Goal: Task Accomplishment & Management: Complete application form

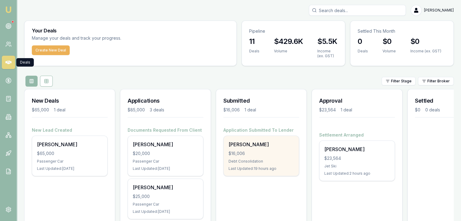
click at [246, 157] on div "Andrew Cowan $16,006 Debt Consolidation Last Updated: 19 hours ago" at bounding box center [260, 156] width 75 height 40
click at [243, 157] on div "Andrew Cowan $16,006 Debt Consolidation Last Updated: 19 hours ago" at bounding box center [260, 156] width 75 height 40
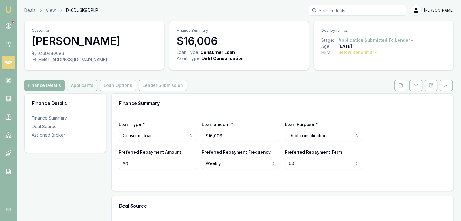
click at [78, 89] on button "Applicants" at bounding box center [82, 85] width 30 height 11
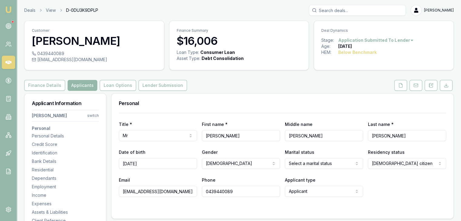
click at [92, 116] on html "Emu Broker Deals View D-0DU3K9DPLP Baron Ketterman Toggle Menu Customer Andrew …" at bounding box center [230, 110] width 461 height 221
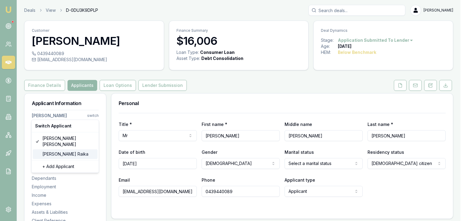
click at [57, 149] on div "Amy Raika" at bounding box center [65, 154] width 65 height 10
select select "Mrs"
select select "FEMALE"
select select "MARRIED"
select select
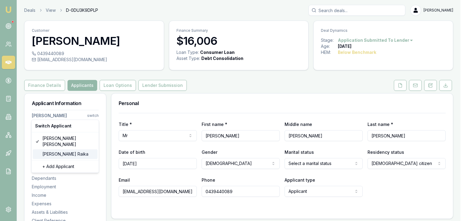
select select
type input "[PERSON_NAME]"
type input "Vicki Brenda"
type input "Raika"
type input "aaamee@live.com.au"
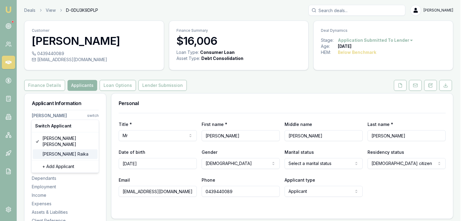
type input "0435749734"
type input "093331497"
type input "04/10/2029"
type input "CCB6562F2D"
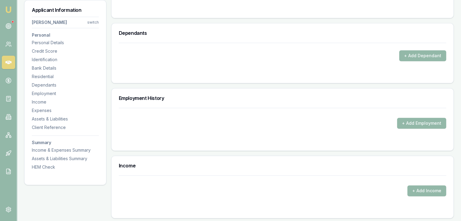
scroll to position [727, 0]
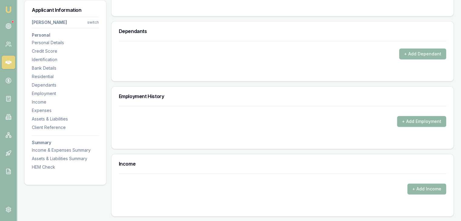
click at [417, 119] on button "+ Add Employment" at bounding box center [421, 121] width 49 height 11
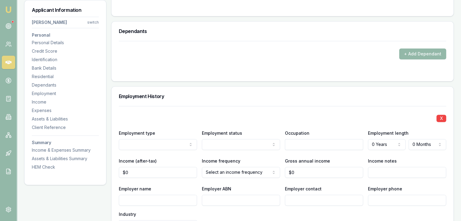
click at [296, 144] on input "text" at bounding box center [324, 144] width 78 height 11
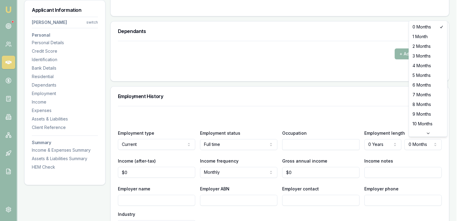
select select "2"
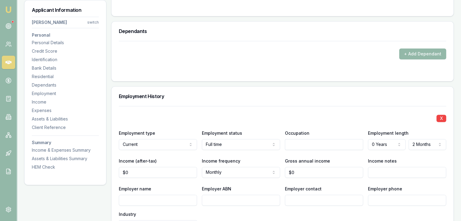
type input "0"
click at [141, 173] on input "0" at bounding box center [158, 172] width 78 height 11
drag, startPoint x: 141, startPoint y: 173, endPoint x: 123, endPoint y: 173, distance: 17.6
click at [124, 173] on input "0" at bounding box center [158, 172] width 78 height 11
type input "0"
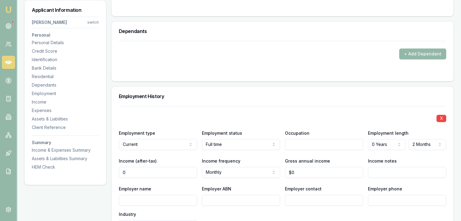
click at [150, 169] on input "0" at bounding box center [158, 172] width 78 height 11
type input "$3,621"
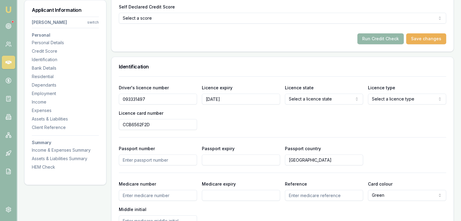
scroll to position [151, 0]
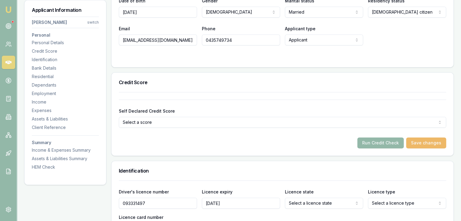
click at [427, 143] on button "Save changes" at bounding box center [426, 142] width 40 height 11
click at [376, 141] on button "Run Credit Check" at bounding box center [380, 142] width 46 height 11
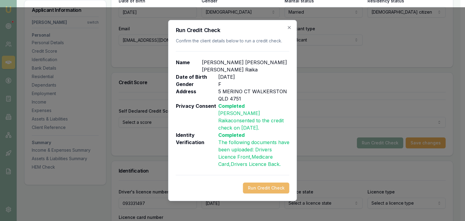
click at [256, 183] on button "Run Credit Check" at bounding box center [266, 188] width 46 height 11
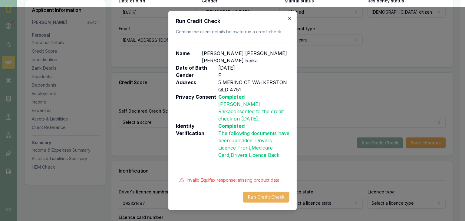
click at [289, 21] on icon "button" at bounding box center [289, 18] width 5 height 5
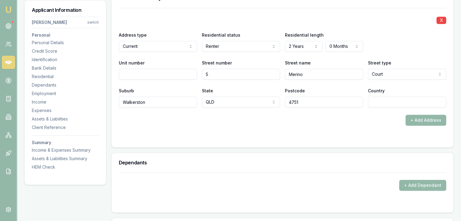
scroll to position [606, 0]
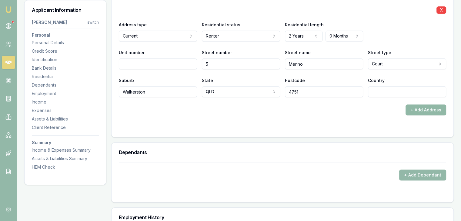
click at [424, 111] on button "+ Add Address" at bounding box center [425, 109] width 41 height 11
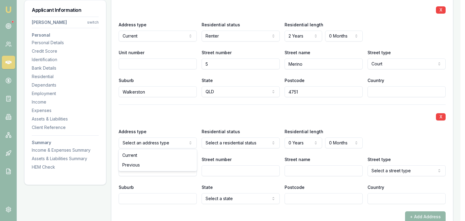
select select "PREVIOUS"
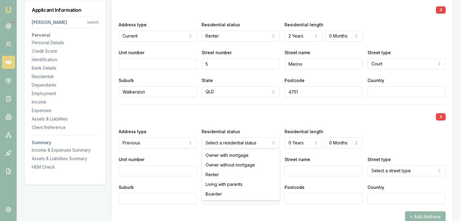
select select "RENTER"
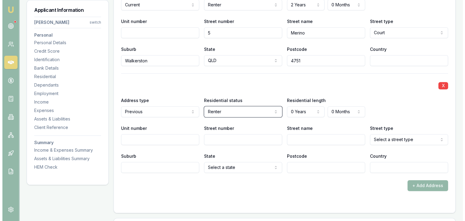
scroll to position [636, 0]
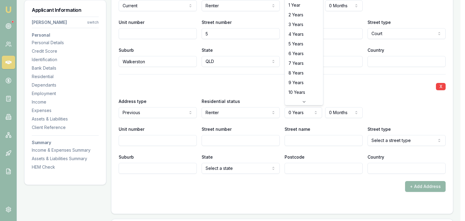
select select "4"
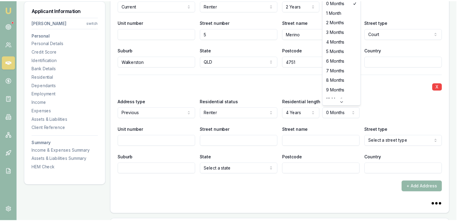
scroll to position [10, 0]
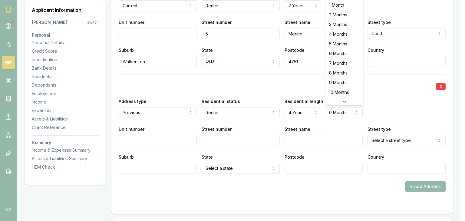
select select "6"
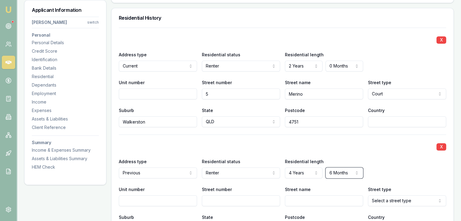
scroll to position [575, 0]
click at [208, 197] on input "Street number" at bounding box center [241, 201] width 78 height 11
type input "132"
type input "Mackay Eugenella"
click at [217, 200] on input "Street number" at bounding box center [241, 201] width 78 height 11
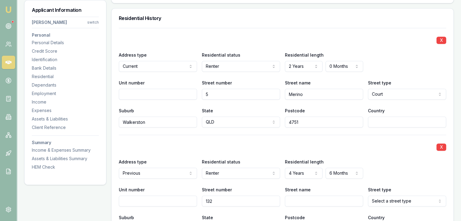
type input "132"
type input "Mackay Eungella"
select select "Road"
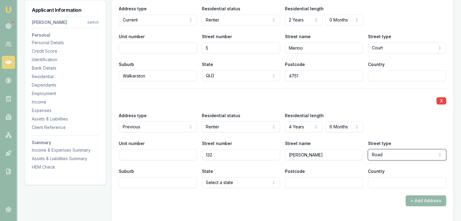
scroll to position [636, 0]
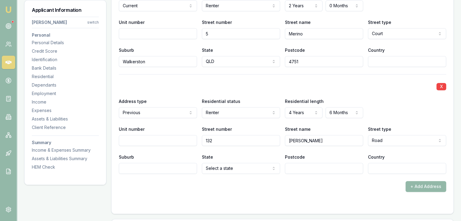
click at [141, 168] on input "Suburb" at bounding box center [158, 168] width 78 height 11
type input "Moranbah"
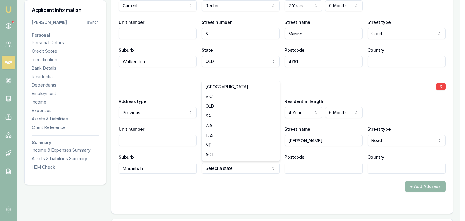
select select "QLD"
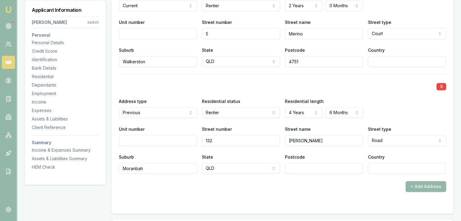
click at [303, 172] on input "Postcode" at bounding box center [324, 168] width 78 height 11
type input "4740"
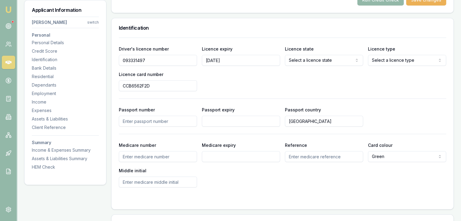
scroll to position [272, 0]
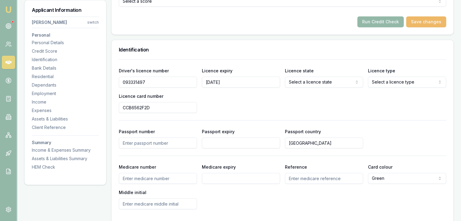
click at [425, 21] on button "Save changes" at bounding box center [426, 21] width 40 height 11
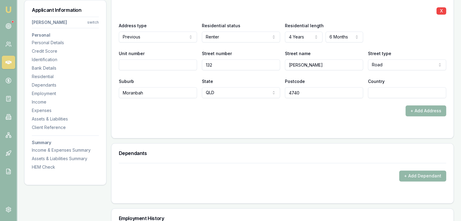
scroll to position [727, 0]
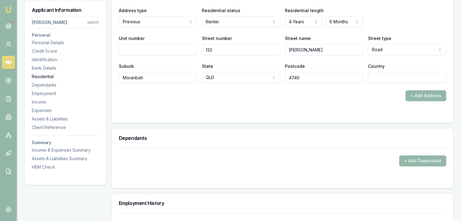
drag, startPoint x: 155, startPoint y: 79, endPoint x: 97, endPoint y: 79, distance: 58.1
type input "Walkerston"
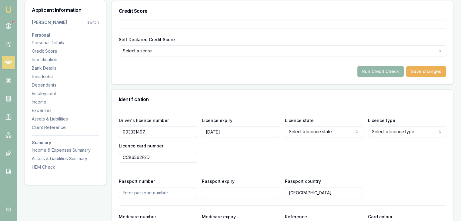
scroll to position [212, 0]
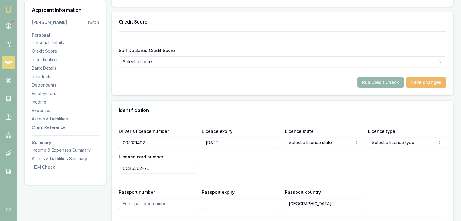
click at [424, 81] on button "Save changes" at bounding box center [426, 82] width 40 height 11
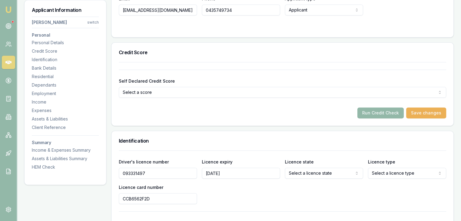
scroll to position [182, 0]
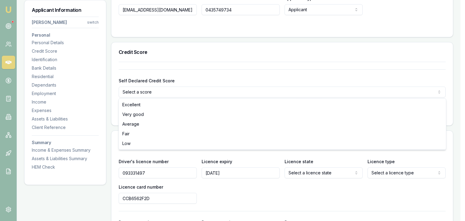
select select "VERY_GOOD"
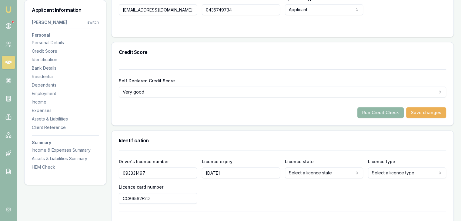
click at [385, 112] on button "Run Credit Check" at bounding box center [380, 112] width 46 height 11
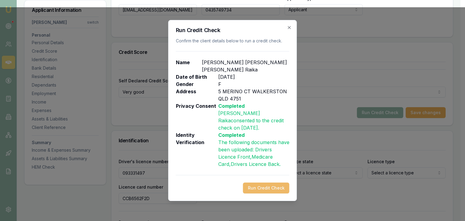
click at [253, 183] on button "Run Credit Check" at bounding box center [266, 188] width 46 height 11
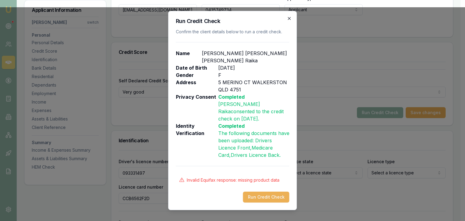
click at [289, 21] on icon "button" at bounding box center [289, 18] width 5 height 5
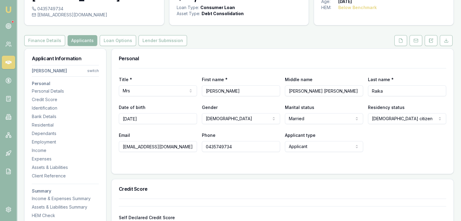
scroll to position [0, 0]
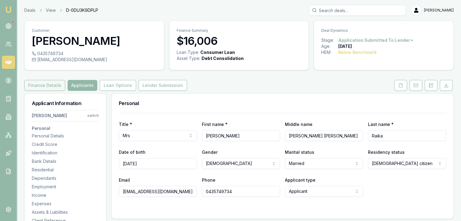
click at [37, 84] on button "Finance Details" at bounding box center [44, 85] width 41 height 11
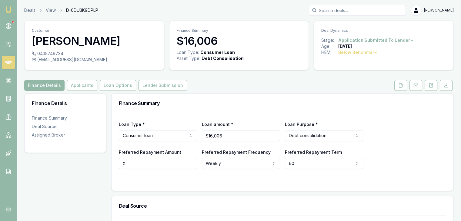
click at [150, 165] on input "0" at bounding box center [158, 163] width 78 height 11
drag, startPoint x: 152, startPoint y: 163, endPoint x: 103, endPoint y: 157, distance: 49.0
click at [103, 157] on div "Finance Details Finance Summary Deal Source Assigned Broker Finance Summary Loa…" at bounding box center [238, 219] width 429 height 253
type input "$120"
click at [81, 86] on button "Applicants" at bounding box center [82, 85] width 30 height 11
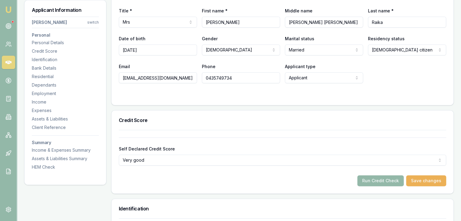
scroll to position [121, 0]
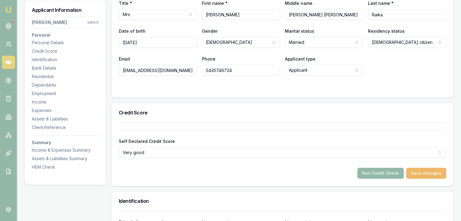
click at [435, 171] on button "Save changes" at bounding box center [426, 173] width 40 height 11
click at [378, 173] on button "Run Credit Check" at bounding box center [380, 173] width 46 height 11
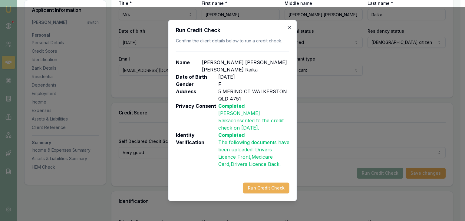
click at [289, 29] on icon "button" at bounding box center [289, 27] width 3 height 3
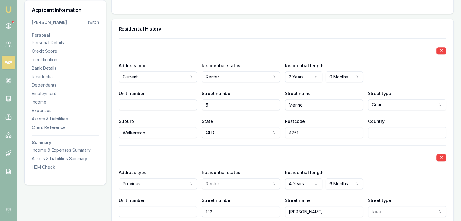
scroll to position [575, 0]
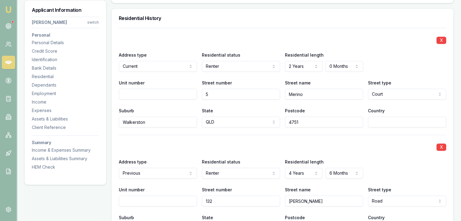
drag, startPoint x: 305, startPoint y: 122, endPoint x: 263, endPoint y: 122, distance: 41.5
click at [263, 122] on div "Suburb Walkerston State QLD NSW VIC QLD SA WA TAS NT ACT Postcode 4751 Country" at bounding box center [282, 117] width 327 height 21
type input "4740"
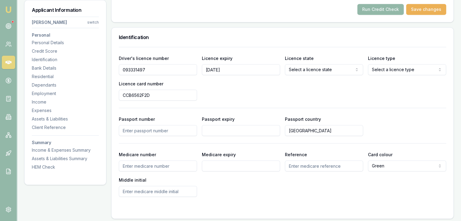
scroll to position [272, 0]
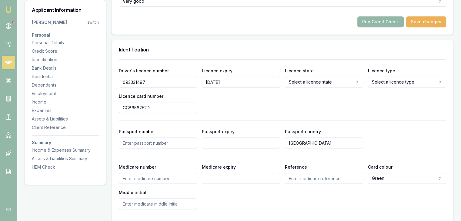
click at [423, 18] on button "Save changes" at bounding box center [426, 21] width 40 height 11
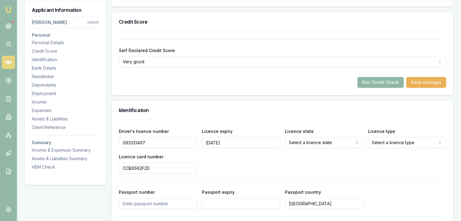
click at [382, 81] on button "Run Credit Check" at bounding box center [380, 82] width 46 height 11
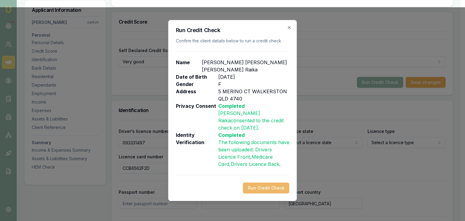
click at [261, 183] on button "Run Credit Check" at bounding box center [266, 188] width 46 height 11
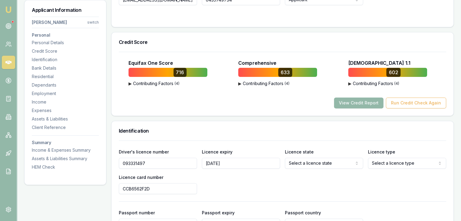
scroll to position [182, 0]
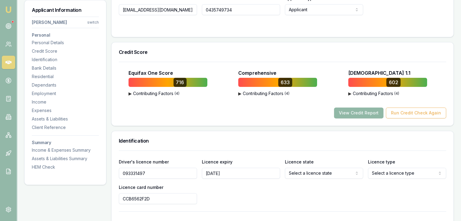
click at [353, 113] on button "View Credit Report" at bounding box center [358, 112] width 49 height 11
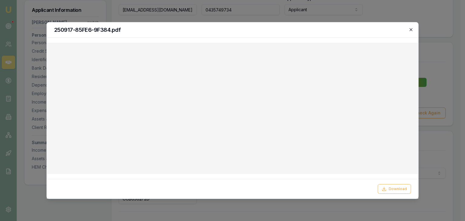
click at [412, 29] on icon "button" at bounding box center [410, 29] width 5 height 5
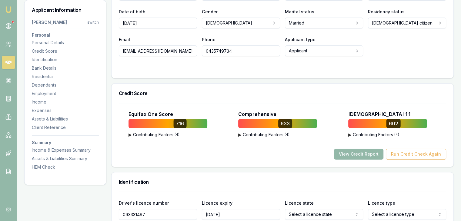
scroll to position [0, 0]
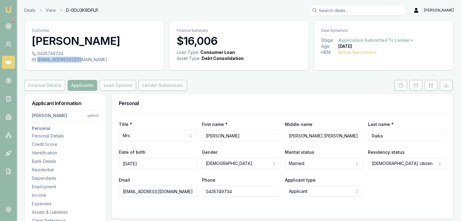
drag, startPoint x: 38, startPoint y: 60, endPoint x: 80, endPoint y: 58, distance: 42.1
click at [80, 58] on div "aaamee@live.com.au" at bounding box center [94, 60] width 125 height 6
copy div "aaamee@live.com.au"
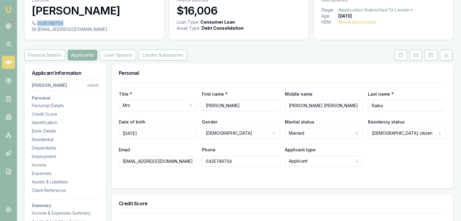
drag, startPoint x: 38, startPoint y: 22, endPoint x: 62, endPoint y: 23, distance: 24.6
click at [62, 23] on div "0435749734" at bounding box center [94, 23] width 125 height 6
copy div "0435749734"
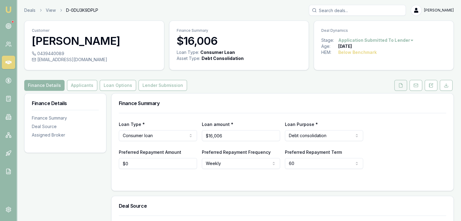
click at [402, 85] on icon at bounding box center [400, 85] width 5 height 5
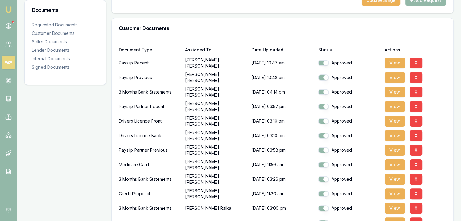
scroll to position [242, 0]
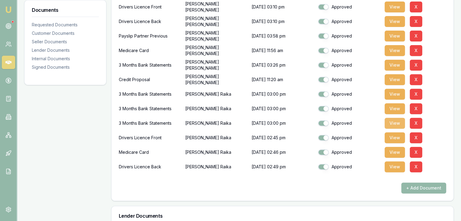
click at [394, 122] on button "View" at bounding box center [394, 123] width 20 height 11
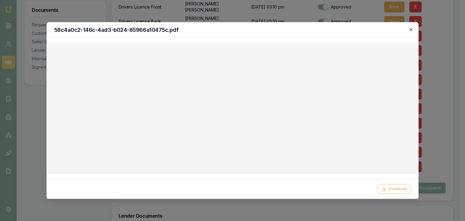
click at [411, 29] on icon "button" at bounding box center [411, 29] width 3 height 3
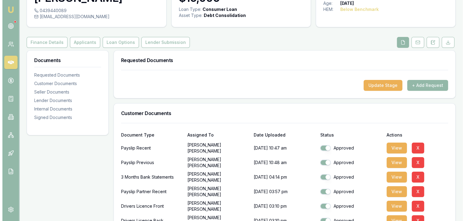
scroll to position [0, 0]
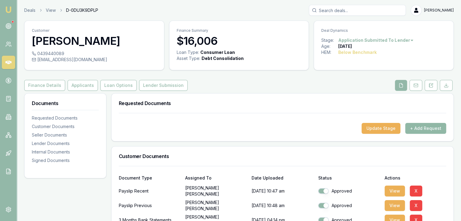
click at [428, 127] on button "+ Add Request" at bounding box center [425, 128] width 41 height 11
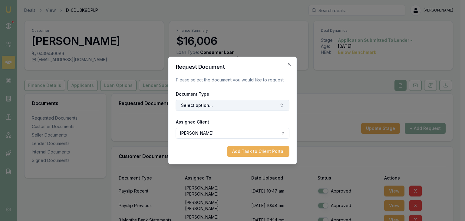
click at [204, 105] on button "Select option..." at bounding box center [233, 105] width 114 height 11
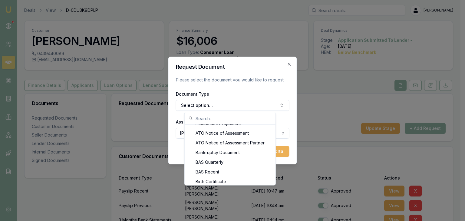
scroll to position [97, 0]
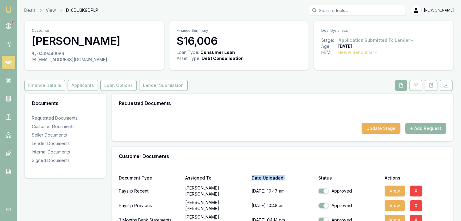
click at [419, 127] on button "+ Add Request" at bounding box center [425, 128] width 41 height 11
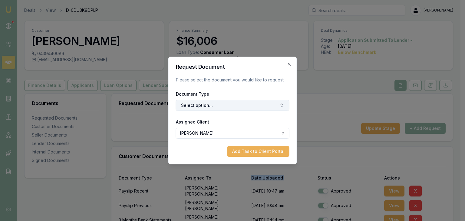
click at [280, 104] on icon "button" at bounding box center [281, 105] width 5 height 5
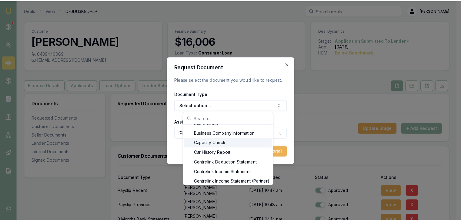
scroll to position [157, 0]
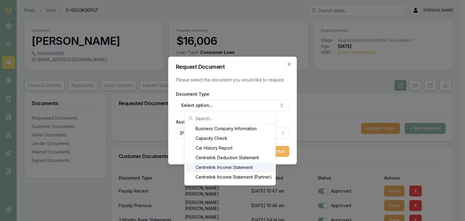
click at [230, 166] on div "Centrelink Income Statement" at bounding box center [230, 168] width 88 height 10
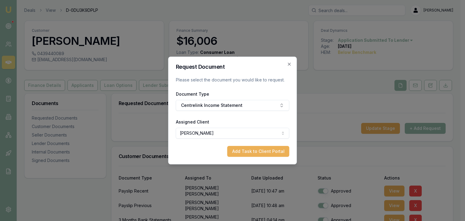
click at [234, 134] on body "Emu Broker Deals View D-0DU3K9DPLP Baron Ketterman Toggle Menu Customer Andrew …" at bounding box center [230, 110] width 461 height 221
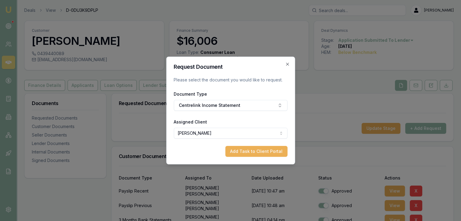
click at [248, 151] on button "Add Task to Client Portal" at bounding box center [256, 151] width 62 height 11
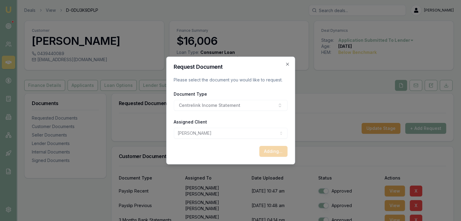
select select "U-WP4OIJ18DJ"
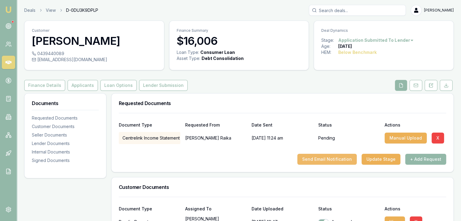
click at [319, 157] on button "Send Email Notification" at bounding box center [326, 159] width 59 height 11
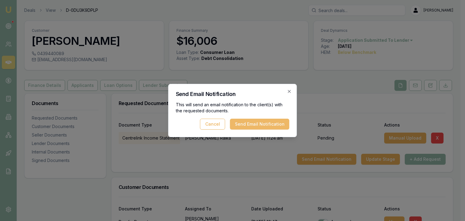
click at [251, 125] on button "Send Email Notification" at bounding box center [259, 124] width 59 height 11
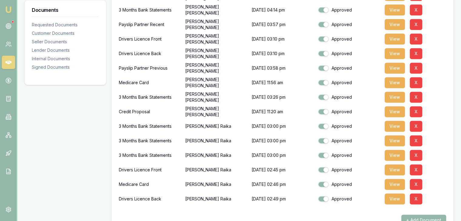
scroll to position [242, 0]
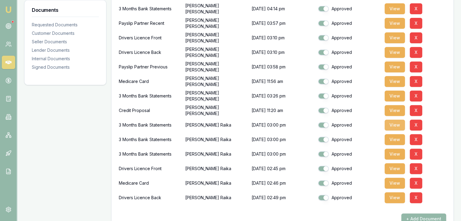
click at [395, 123] on button "View" at bounding box center [394, 125] width 20 height 11
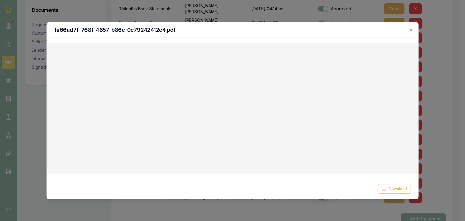
click at [412, 27] on icon "button" at bounding box center [410, 29] width 5 height 5
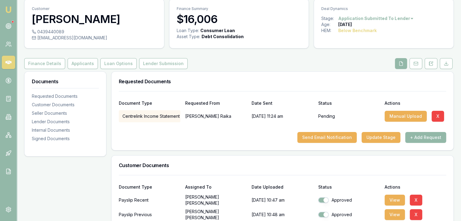
scroll to position [0, 0]
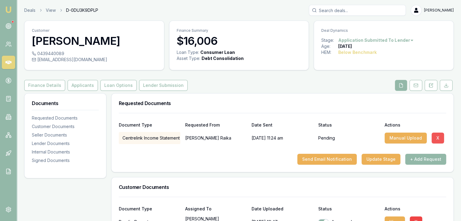
click at [436, 136] on button "X" at bounding box center [437, 138] width 12 height 11
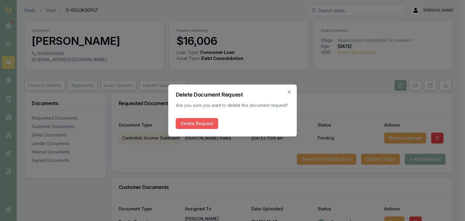
click at [197, 125] on button "Delete Request" at bounding box center [197, 123] width 42 height 11
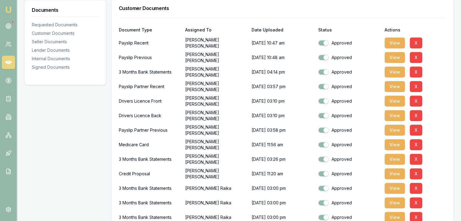
scroll to position [147, 0]
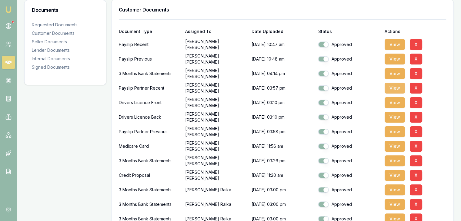
click at [396, 87] on button "View" at bounding box center [394, 88] width 20 height 11
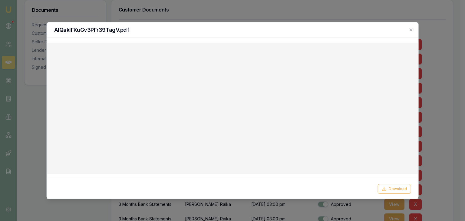
drag, startPoint x: 412, startPoint y: 31, endPoint x: 371, endPoint y: 59, distance: 49.7
click at [412, 31] on icon "button" at bounding box center [411, 29] width 3 height 3
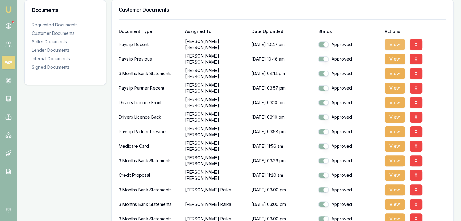
click at [394, 44] on button "View" at bounding box center [394, 44] width 20 height 11
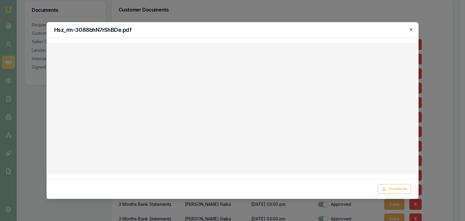
click at [409, 28] on icon "button" at bounding box center [410, 29] width 5 height 5
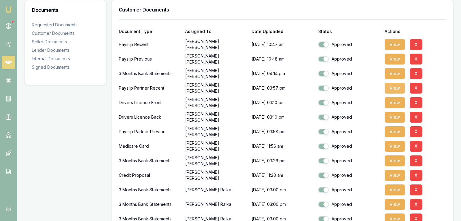
click at [391, 85] on button "View" at bounding box center [394, 88] width 20 height 11
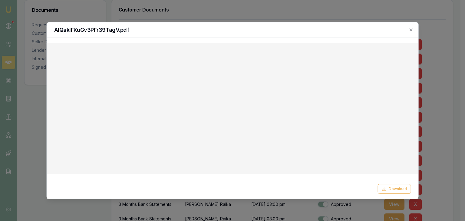
click at [411, 28] on icon "button" at bounding box center [410, 29] width 5 height 5
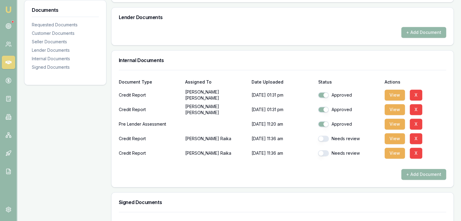
scroll to position [480, 0]
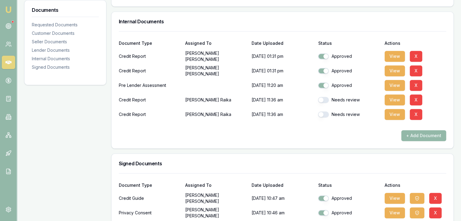
click at [328, 99] on button "button" at bounding box center [323, 100] width 11 height 6
checkbox input "false"
checkbox input "true"
click at [326, 97] on button "button" at bounding box center [323, 100] width 11 height 6
checkbox input "true"
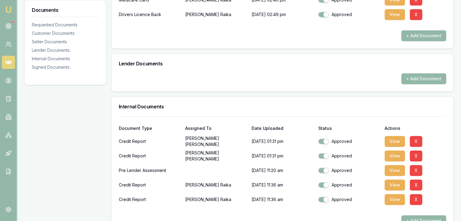
scroll to position [454, 0]
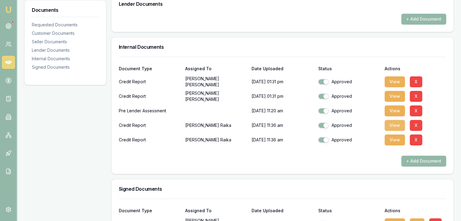
click at [395, 125] on button "View" at bounding box center [394, 125] width 20 height 11
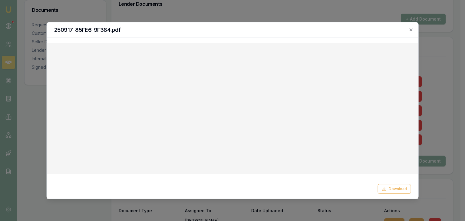
click at [410, 28] on icon "button" at bounding box center [410, 29] width 5 height 5
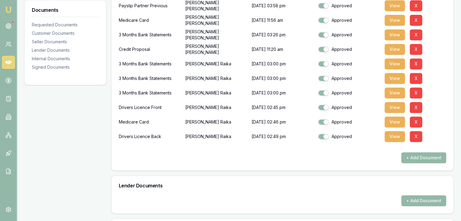
scroll to position [242, 0]
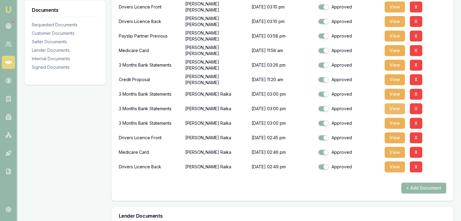
click at [395, 108] on button "View" at bounding box center [394, 108] width 20 height 11
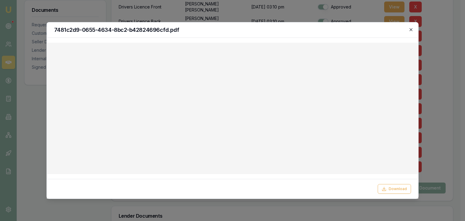
click at [409, 30] on icon "button" at bounding box center [410, 29] width 5 height 5
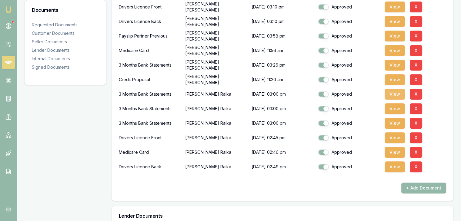
click at [394, 91] on button "View" at bounding box center [394, 94] width 20 height 11
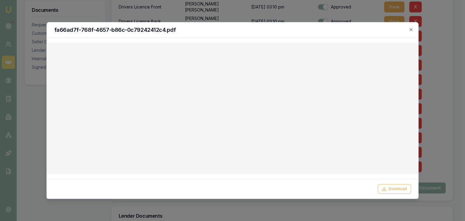
click at [442, 64] on div at bounding box center [232, 110] width 465 height 221
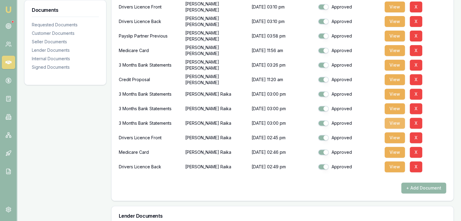
click at [392, 122] on button "View" at bounding box center [394, 123] width 20 height 11
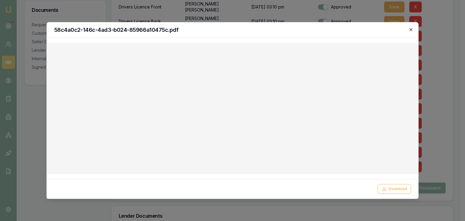
click at [411, 29] on icon "button" at bounding box center [410, 29] width 5 height 5
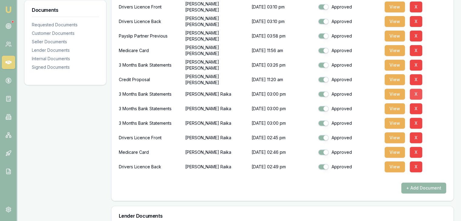
click at [417, 93] on button "X" at bounding box center [415, 94] width 12 height 11
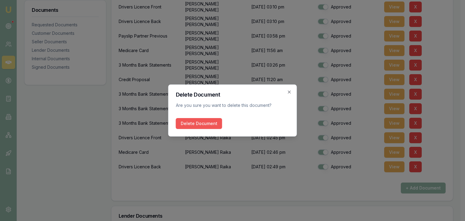
click at [200, 122] on button "Delete Document" at bounding box center [199, 123] width 46 height 11
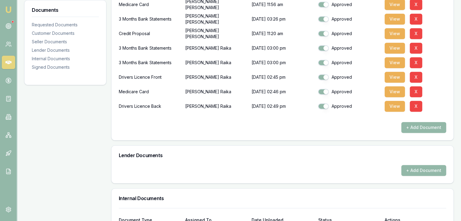
scroll to position [333, 0]
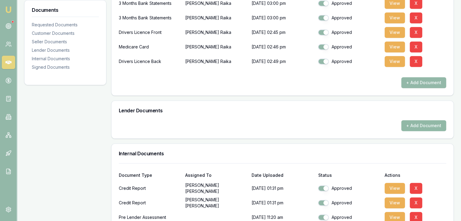
click at [422, 124] on button "+ Add Document" at bounding box center [423, 125] width 45 height 11
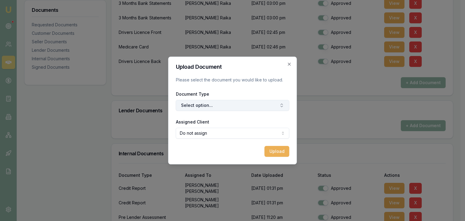
click at [207, 104] on button "Select option..." at bounding box center [233, 105] width 114 height 11
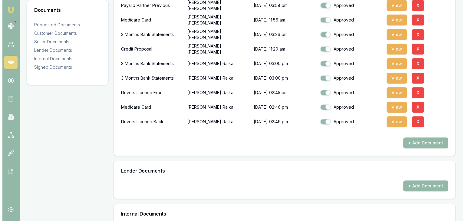
scroll to position [272, 0]
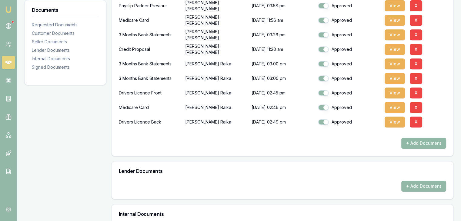
click at [416, 144] on button "+ Add Document" at bounding box center [423, 143] width 45 height 11
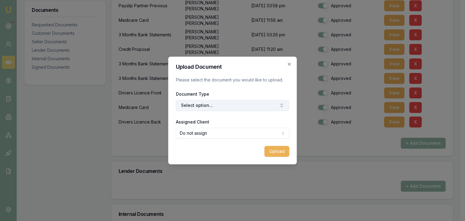
click at [219, 104] on button "Select option..." at bounding box center [233, 105] width 114 height 11
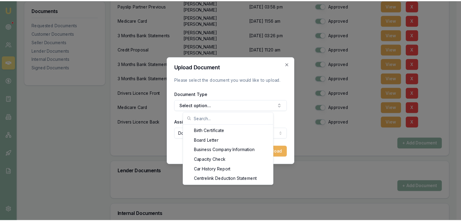
scroll to position [128, 0]
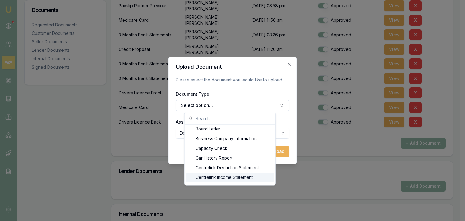
click at [240, 177] on div "Centrelink Income Statement" at bounding box center [230, 178] width 88 height 10
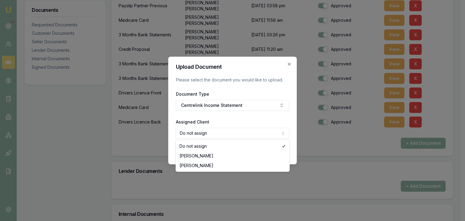
select select "U-V3CC5CV3DV"
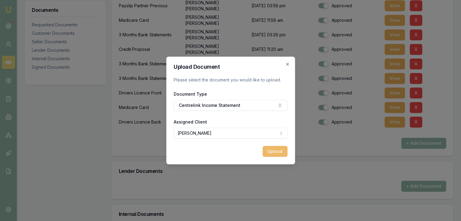
click at [273, 153] on button "Upload" at bounding box center [274, 151] width 25 height 11
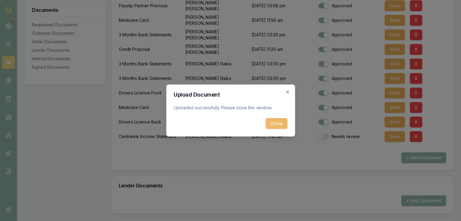
click at [272, 125] on button "Close" at bounding box center [276, 123] width 22 height 11
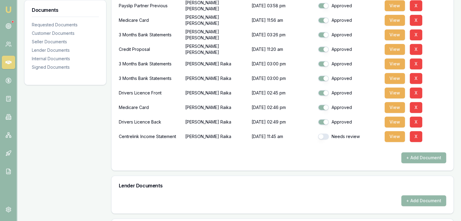
click at [327, 136] on button "button" at bounding box center [323, 137] width 11 height 6
checkbox input "true"
click at [396, 136] on button "View" at bounding box center [394, 136] width 20 height 11
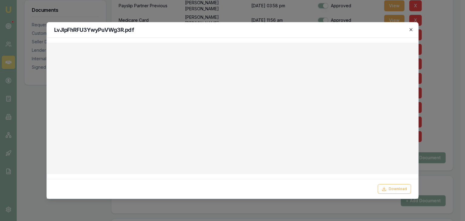
click at [411, 28] on icon "button" at bounding box center [410, 29] width 5 height 5
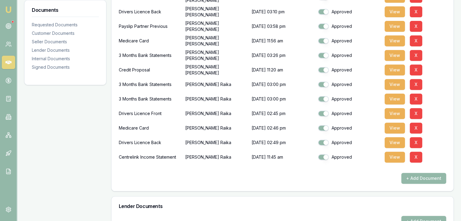
scroll to position [242, 0]
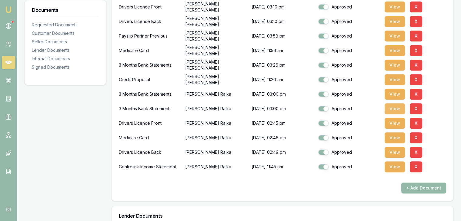
click at [392, 107] on button "View" at bounding box center [394, 108] width 20 height 11
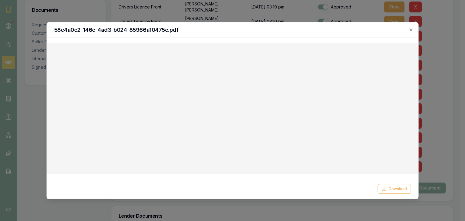
click at [411, 29] on icon "button" at bounding box center [411, 29] width 3 height 3
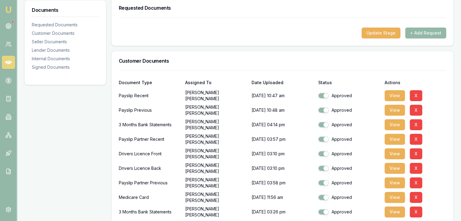
scroll to position [121, 0]
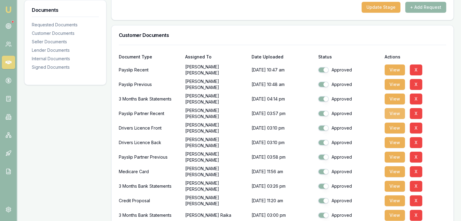
click at [392, 113] on button "View" at bounding box center [394, 113] width 20 height 11
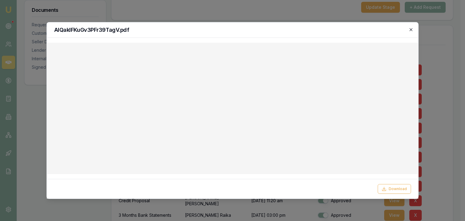
click at [411, 29] on icon "button" at bounding box center [411, 29] width 3 height 3
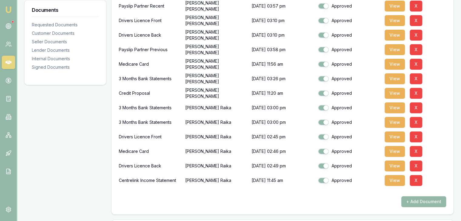
scroll to position [242, 0]
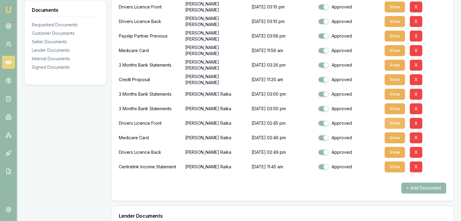
click at [395, 123] on button "View" at bounding box center [394, 123] width 20 height 11
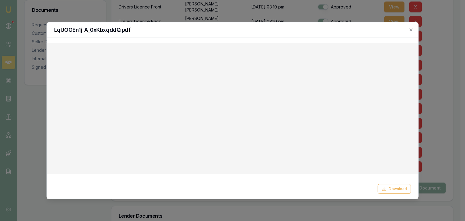
click at [411, 30] on icon "button" at bounding box center [410, 29] width 5 height 5
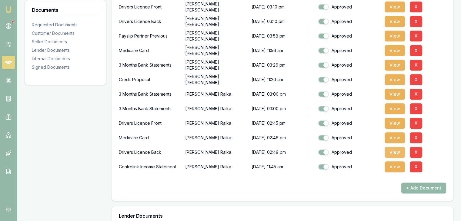
click at [394, 151] on button "View" at bounding box center [394, 152] width 20 height 11
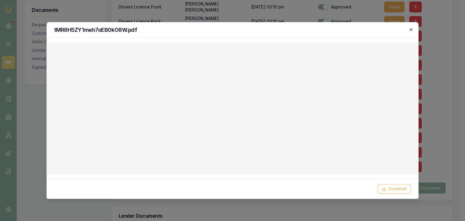
click at [410, 31] on icon "button" at bounding box center [411, 29] width 3 height 3
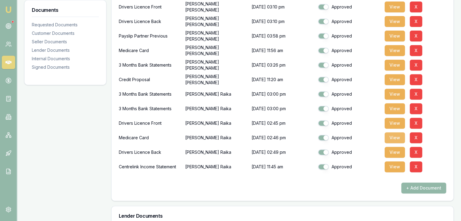
click at [396, 138] on button "View" at bounding box center [394, 137] width 20 height 11
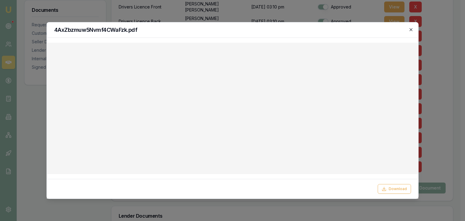
click at [411, 31] on icon "button" at bounding box center [410, 29] width 5 height 5
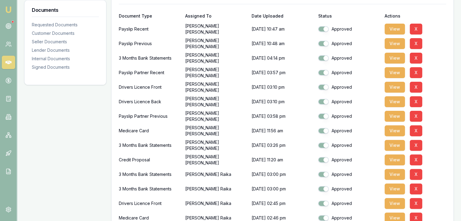
scroll to position [151, 0]
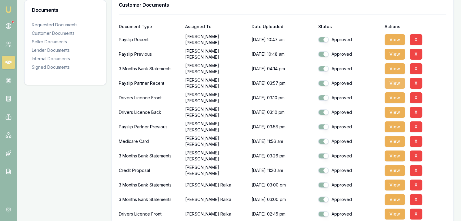
click at [395, 82] on button "View" at bounding box center [394, 83] width 20 height 11
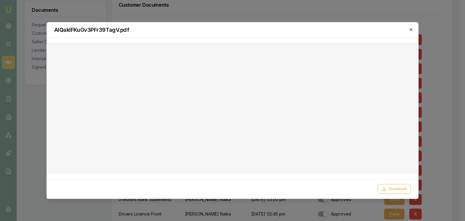
click at [410, 29] on icon "button" at bounding box center [411, 29] width 3 height 3
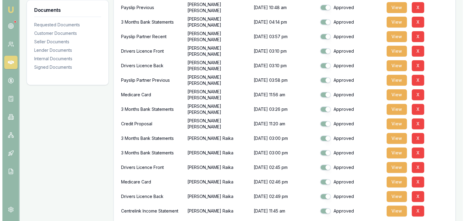
scroll to position [212, 0]
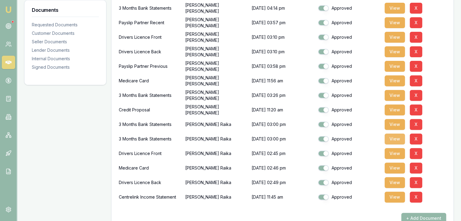
click at [394, 138] on button "View" at bounding box center [394, 139] width 20 height 11
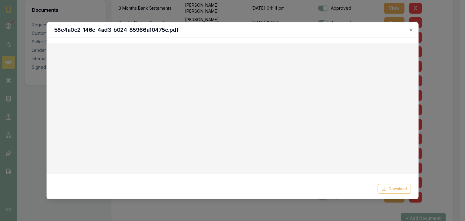
click at [411, 29] on icon "button" at bounding box center [410, 29] width 5 height 5
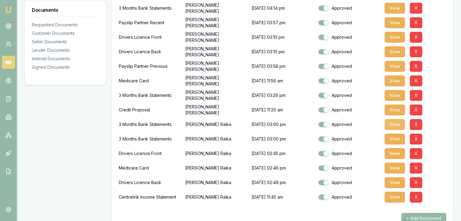
click at [393, 123] on button "View" at bounding box center [394, 124] width 20 height 11
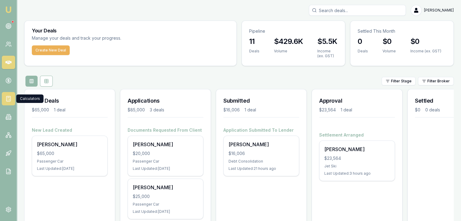
click at [7, 97] on icon at bounding box center [8, 99] width 6 height 6
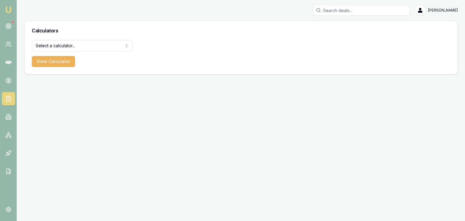
click at [79, 45] on html "Emu Broker Baron Ketterman Toggle Menu Calculators Select a calculator... Finan…" at bounding box center [232, 110] width 465 height 221
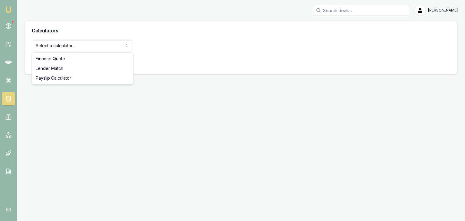
click at [79, 45] on html "Emu Broker Baron Ketterman Toggle Menu Calculators Select a calculator... Finan…" at bounding box center [232, 110] width 465 height 221
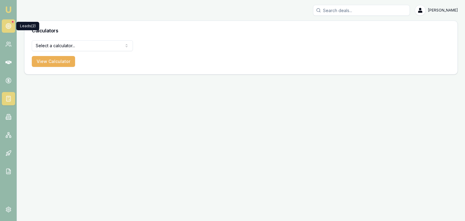
click at [10, 23] on icon at bounding box center [8, 26] width 6 height 6
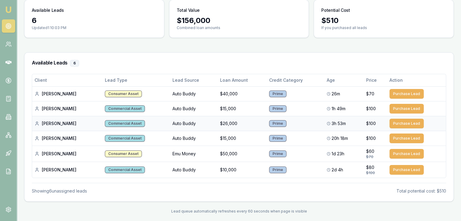
scroll to position [56, 0]
